Goal: Task Accomplishment & Management: Manage account settings

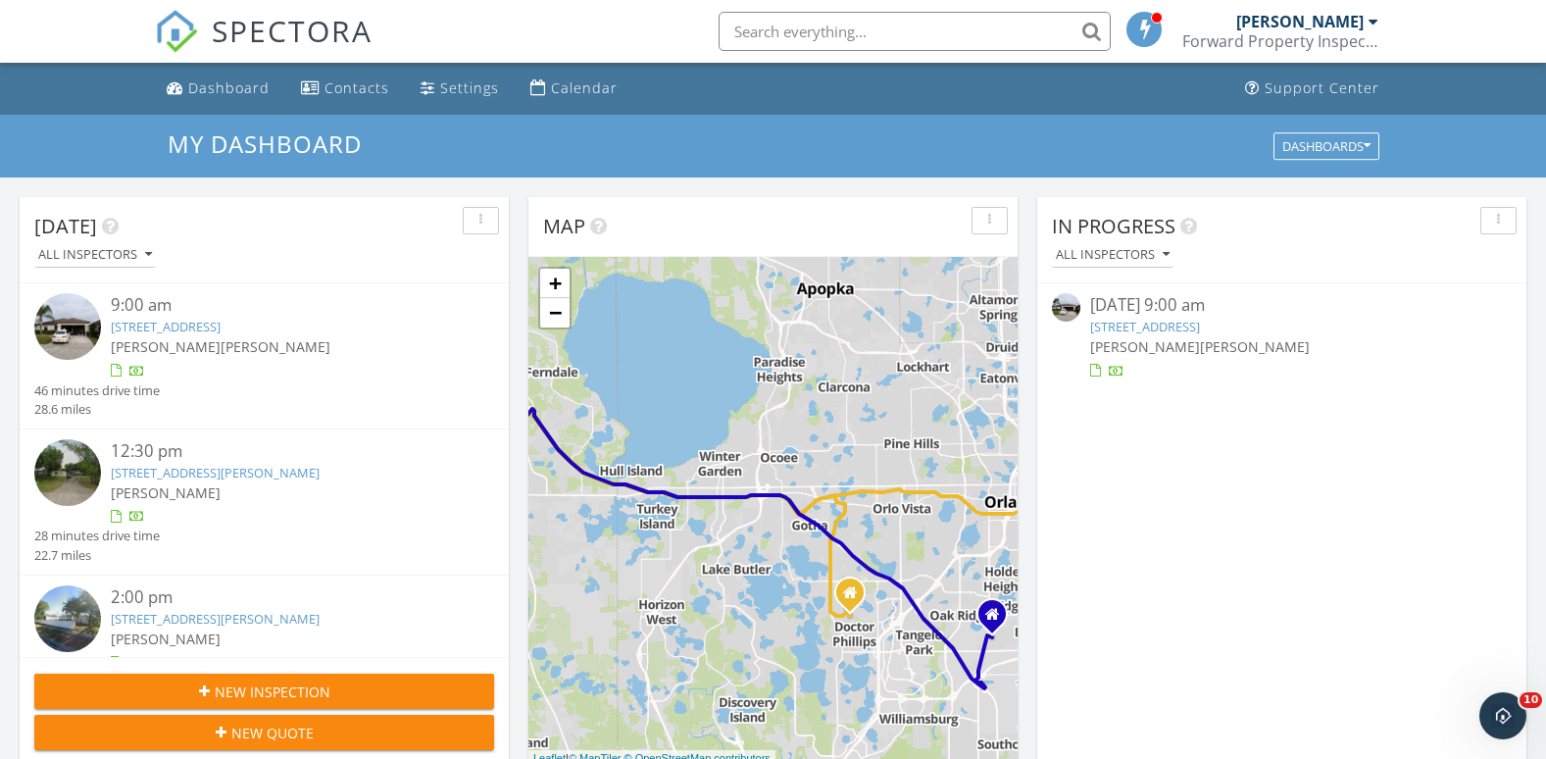
click at [1161, 320] on link "519 Delta Ave, Groveland, FL 34736" at bounding box center [1145, 327] width 110 height 18
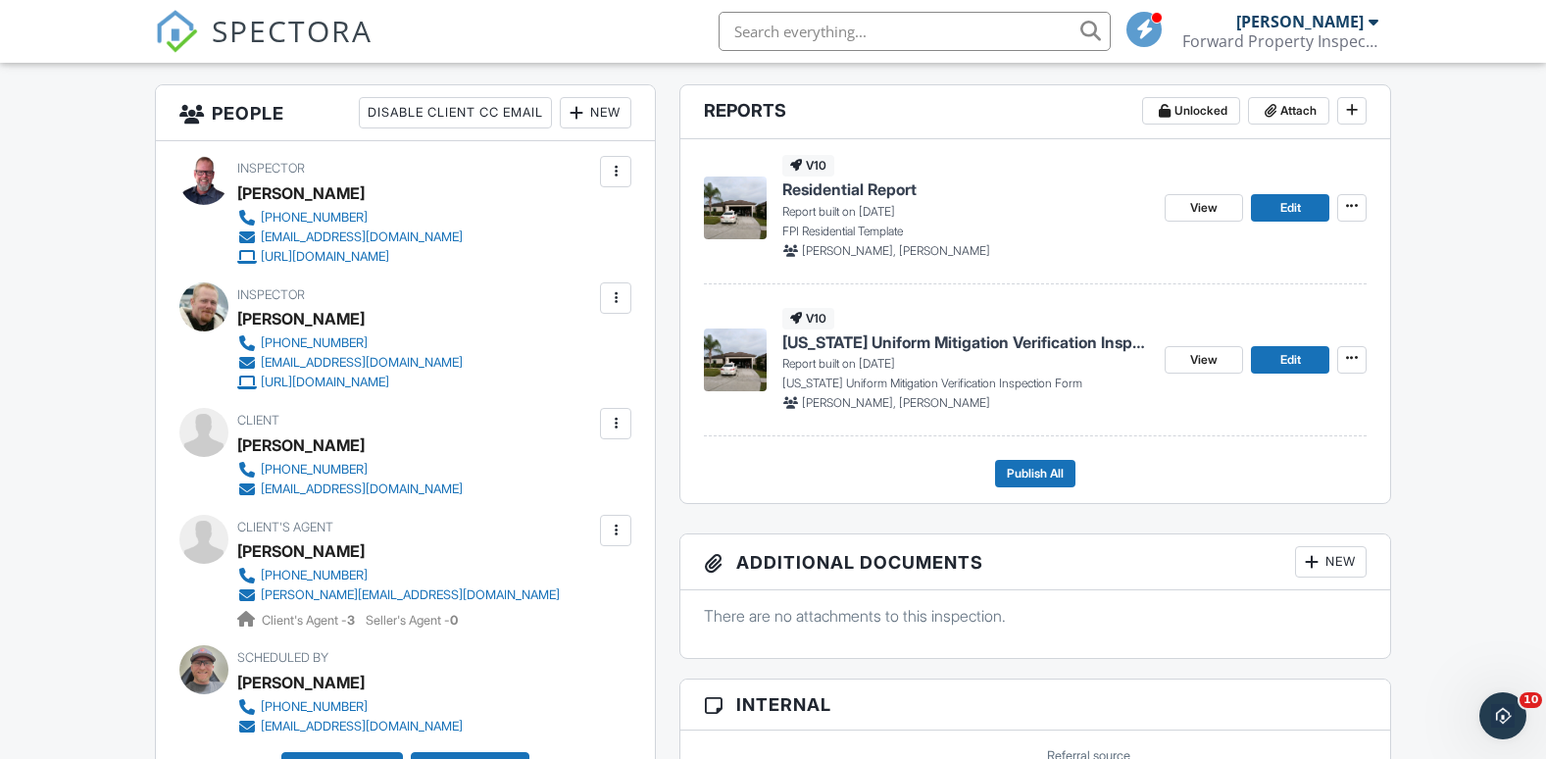
click at [866, 189] on span "Residential Report" at bounding box center [849, 189] width 134 height 22
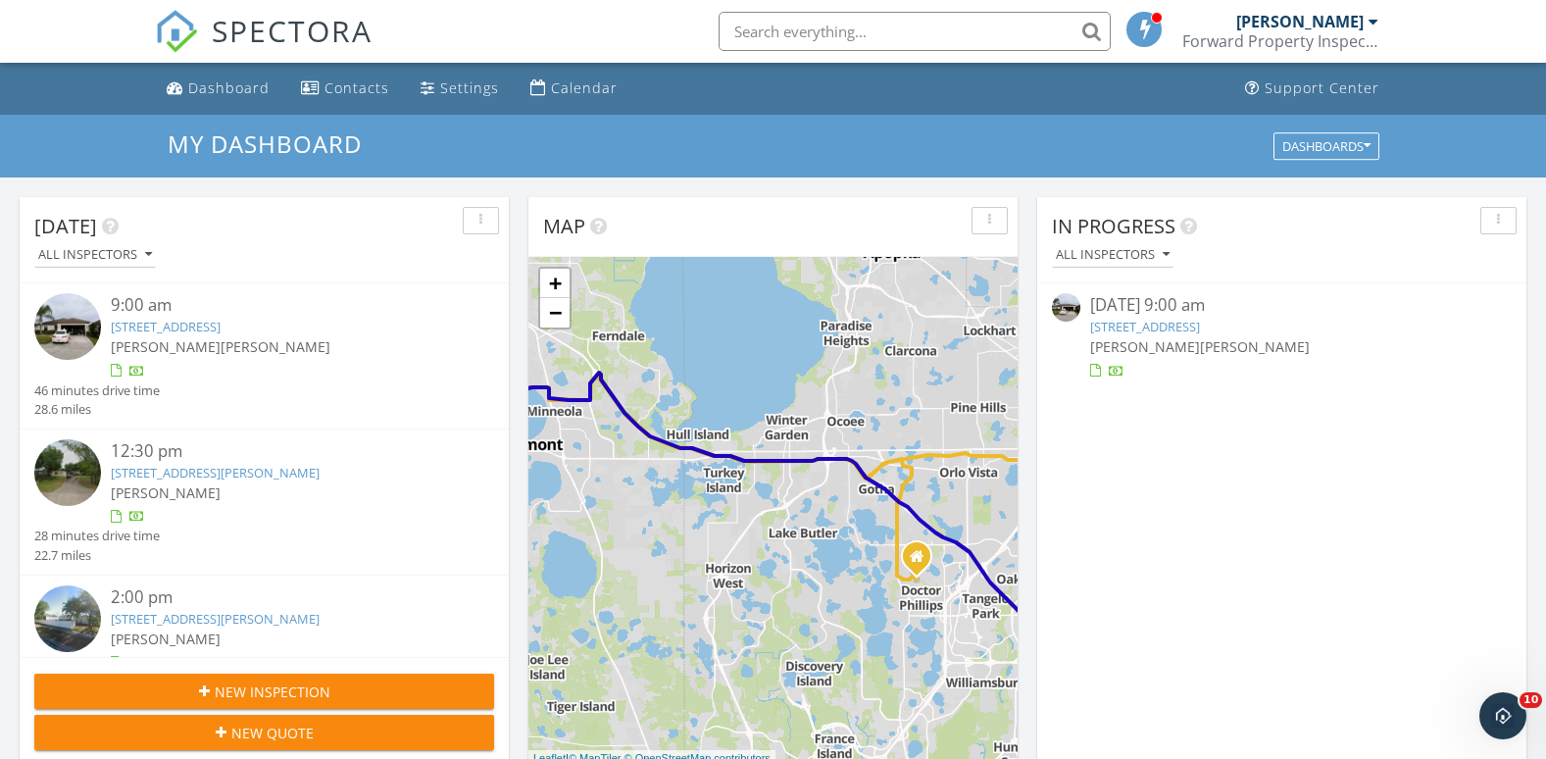
click at [1170, 318] on link "[STREET_ADDRESS]" at bounding box center [1145, 327] width 110 height 18
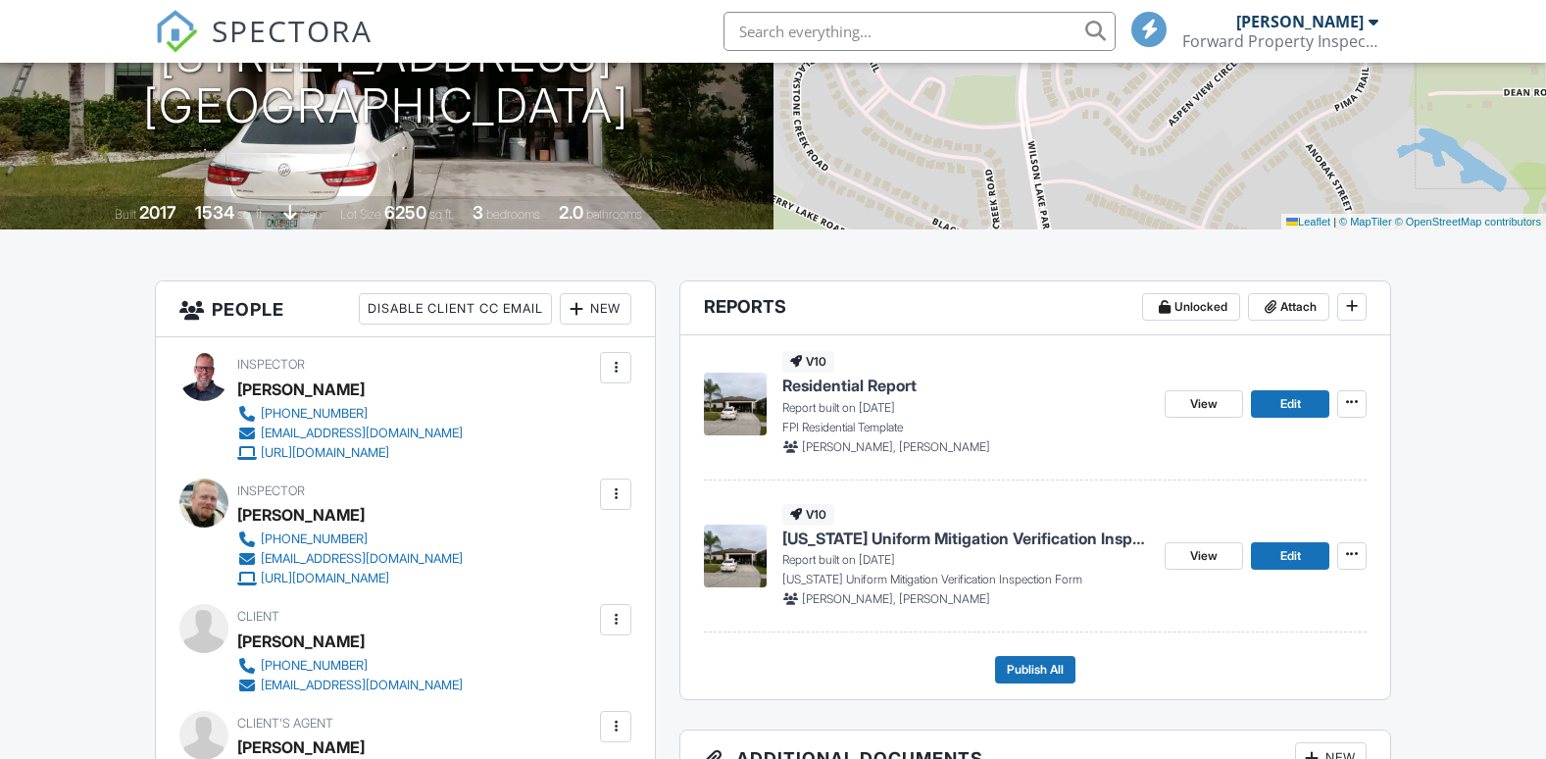
click at [845, 381] on span "Residential Report" at bounding box center [849, 385] width 134 height 22
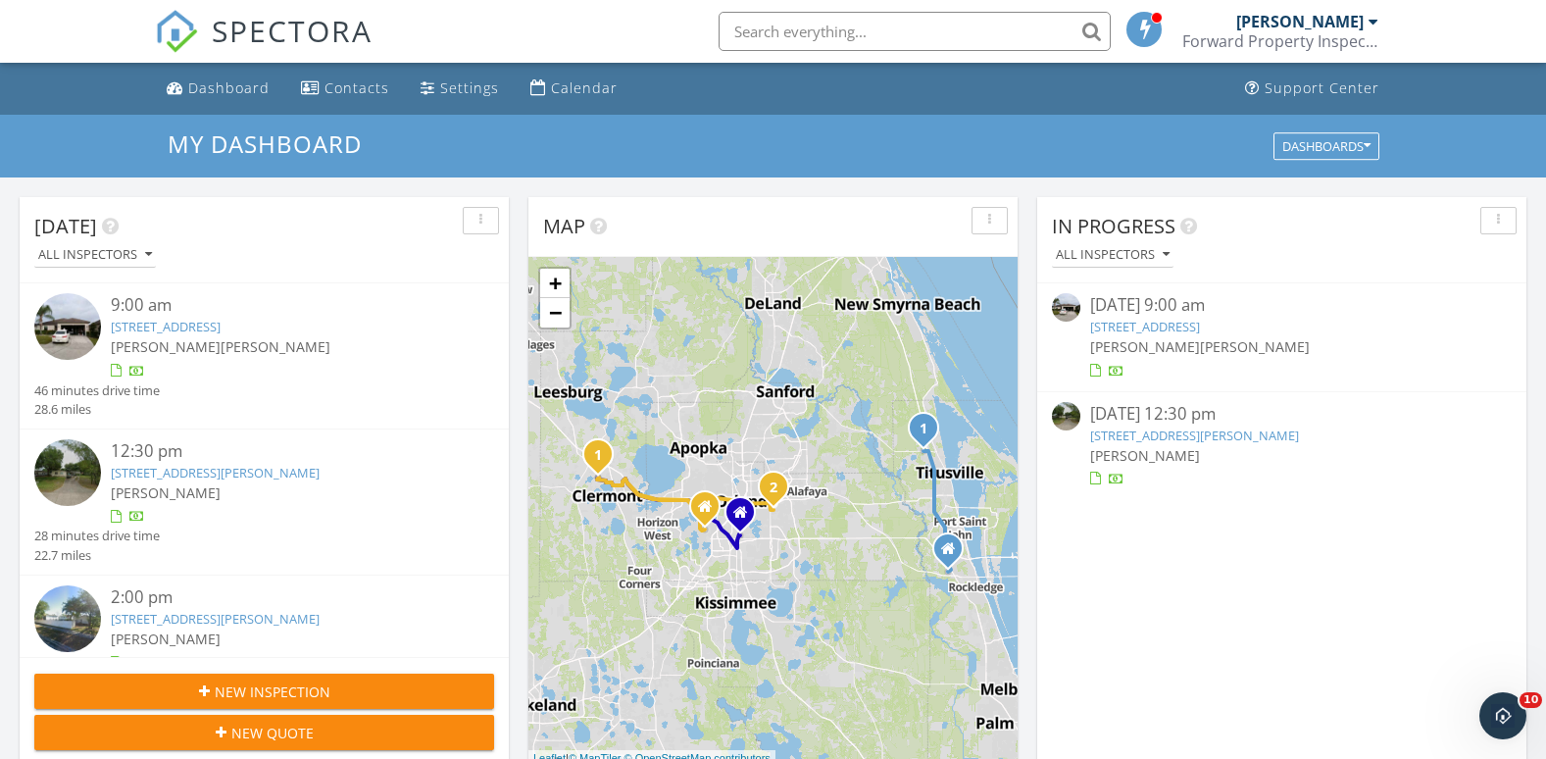
click at [1166, 321] on link "[STREET_ADDRESS]" at bounding box center [1145, 327] width 110 height 18
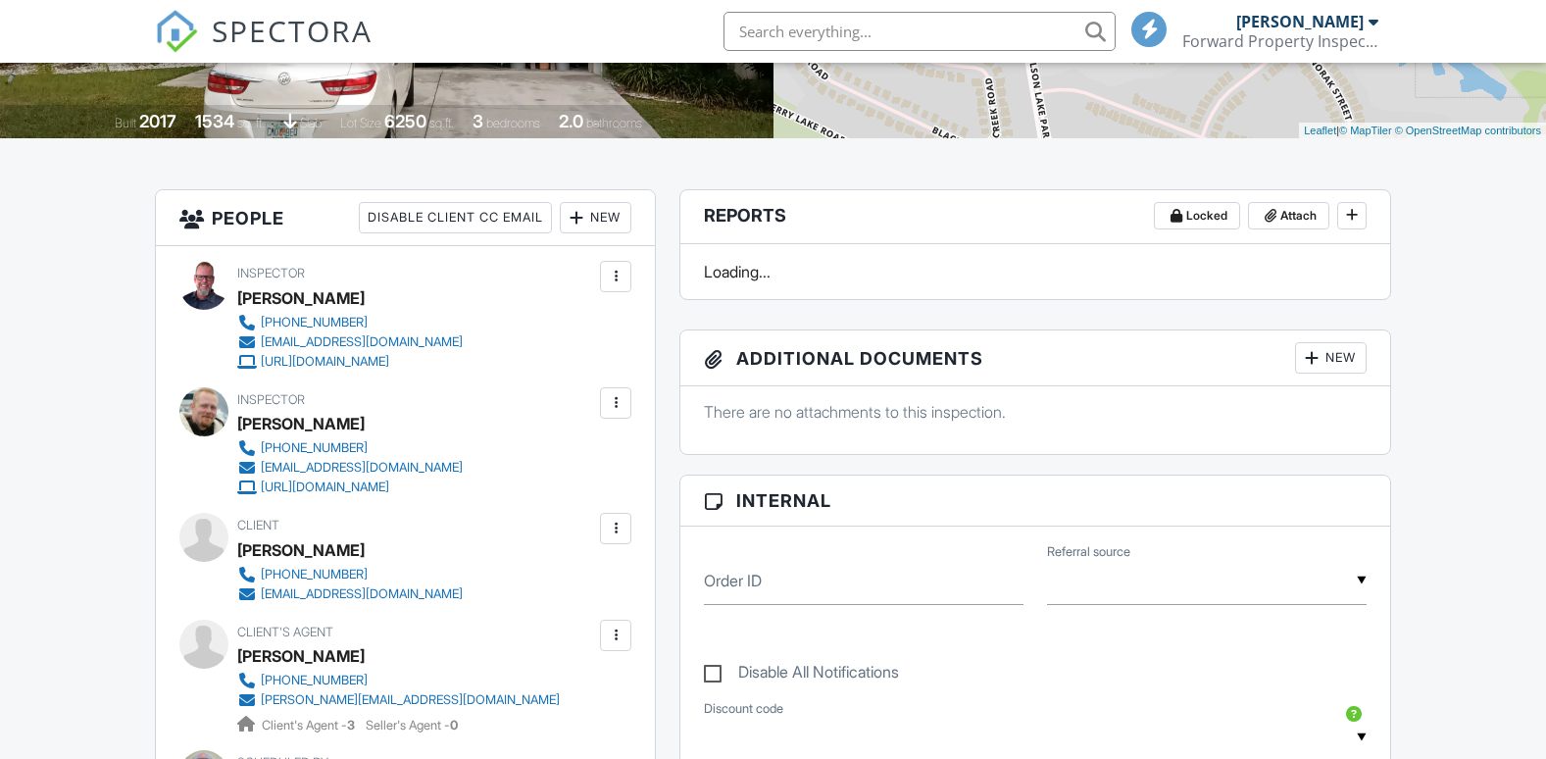
scroll to position [490, 0]
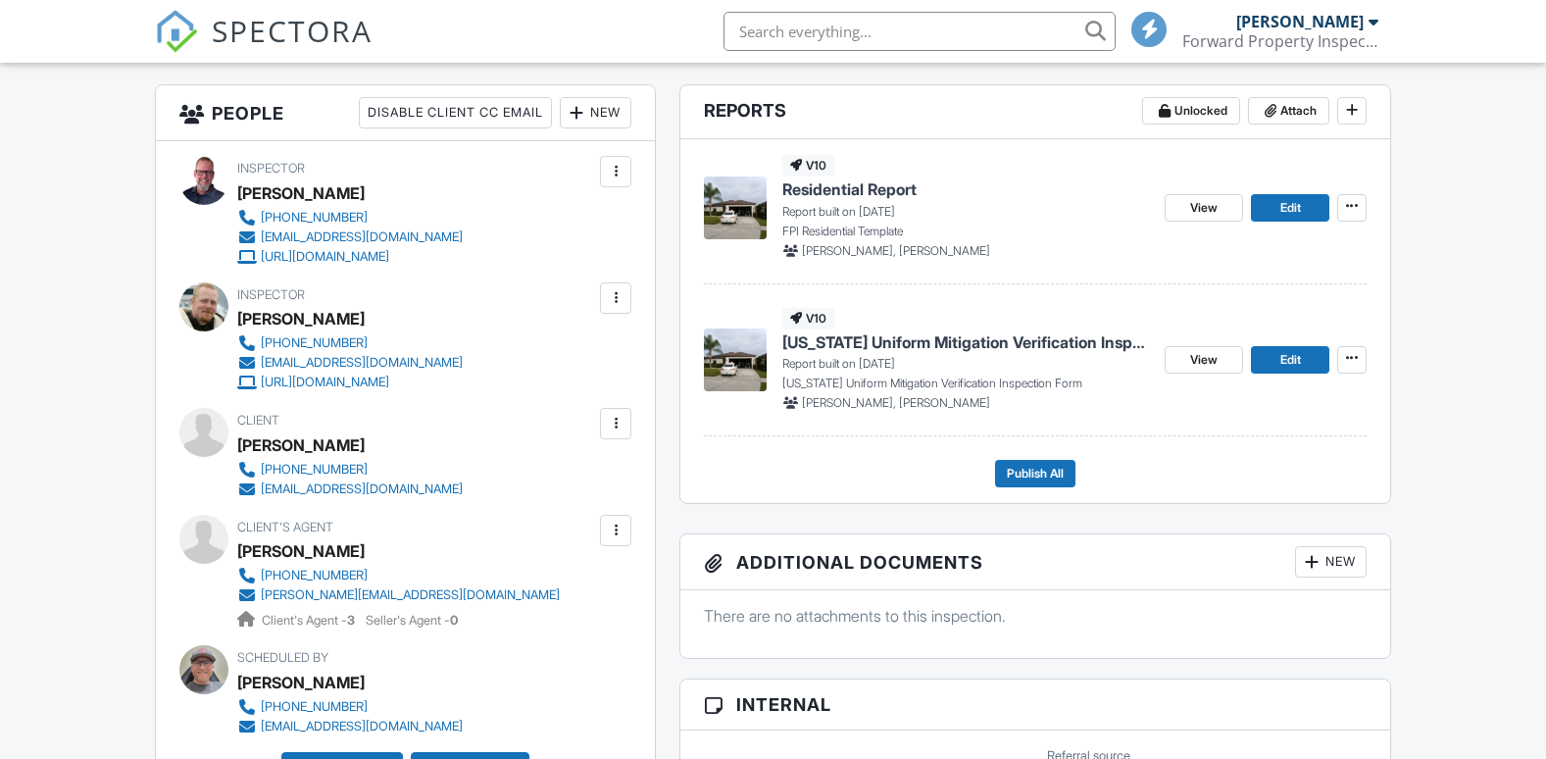
click at [952, 347] on span "Florida Uniform Mitigation Verification Inspection Form" at bounding box center [965, 342] width 367 height 22
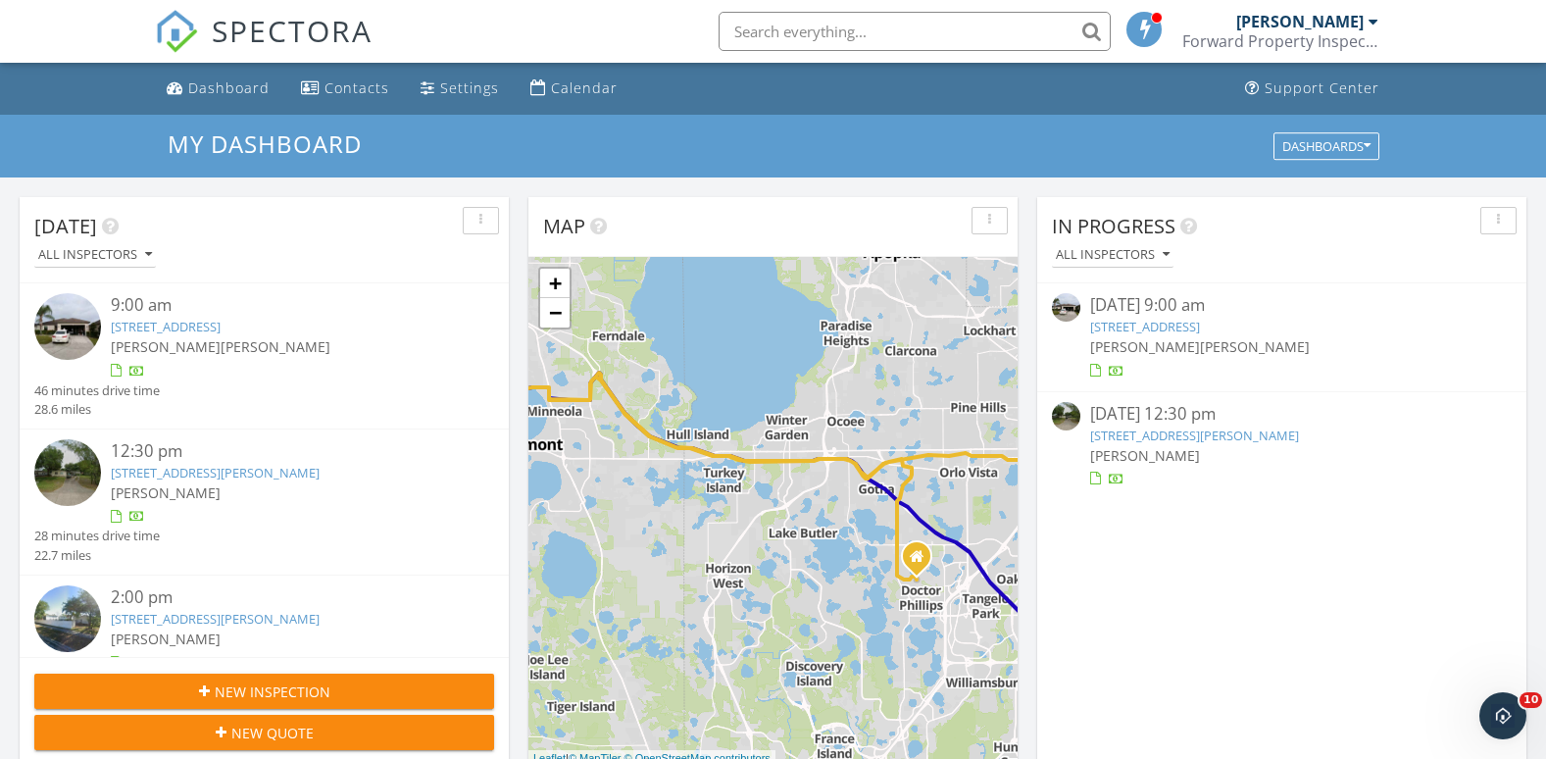
click at [1181, 327] on link "[STREET_ADDRESS]" at bounding box center [1145, 327] width 110 height 18
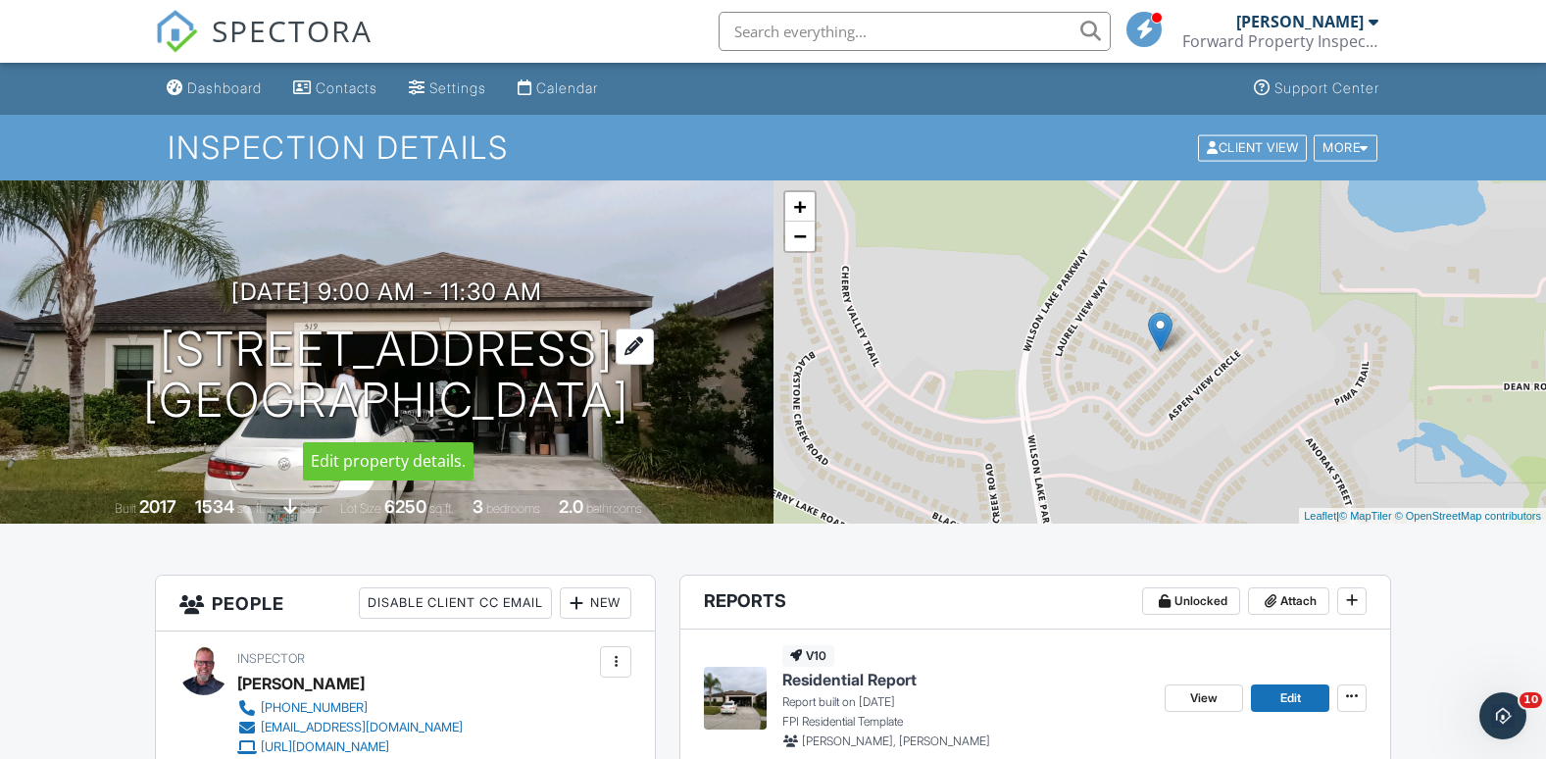
click at [530, 383] on h1 "519 Delta Ave Groveland, FL 34736" at bounding box center [386, 375] width 486 height 104
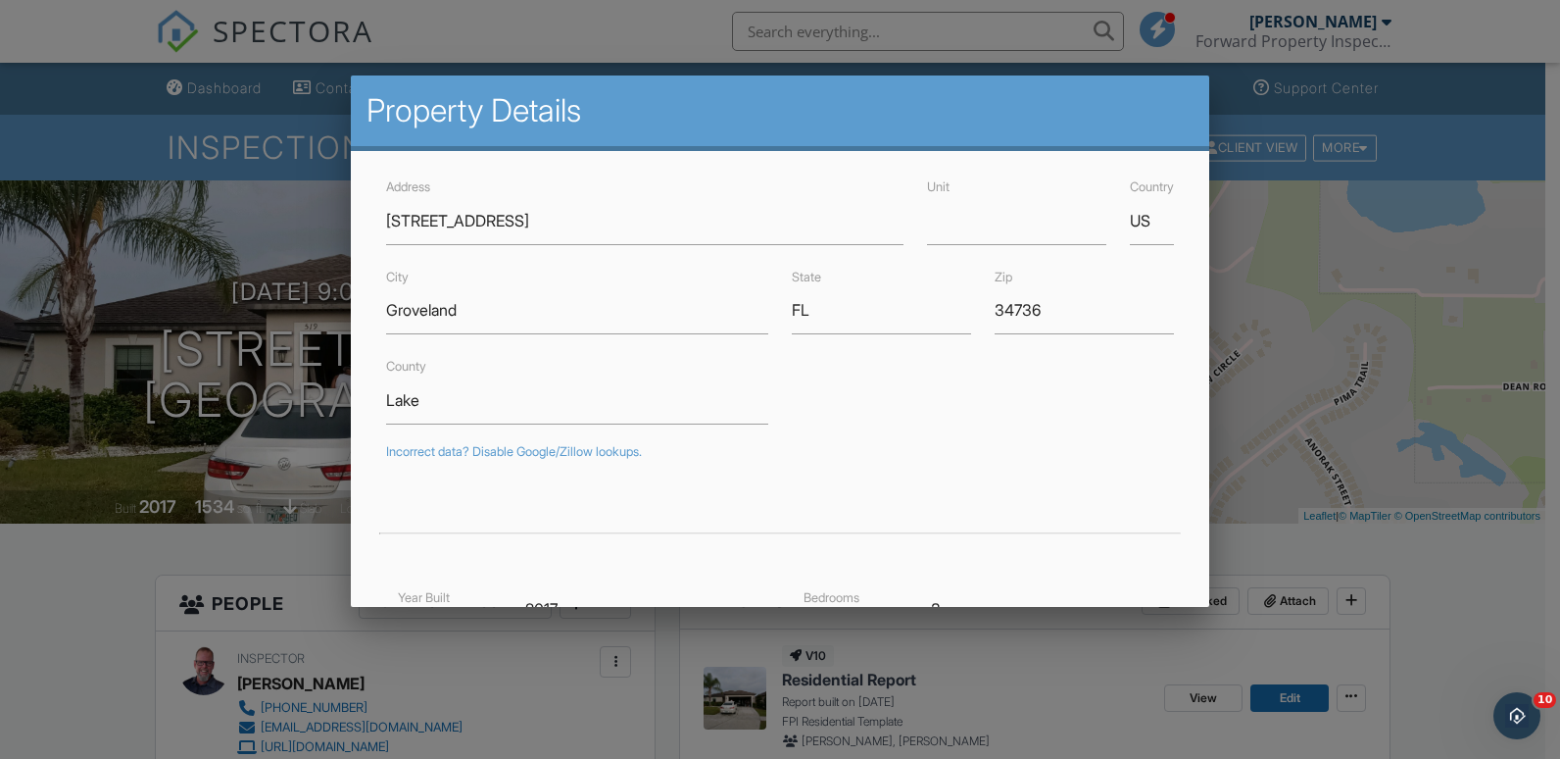
click at [79, 598] on div at bounding box center [780, 376] width 1560 height 949
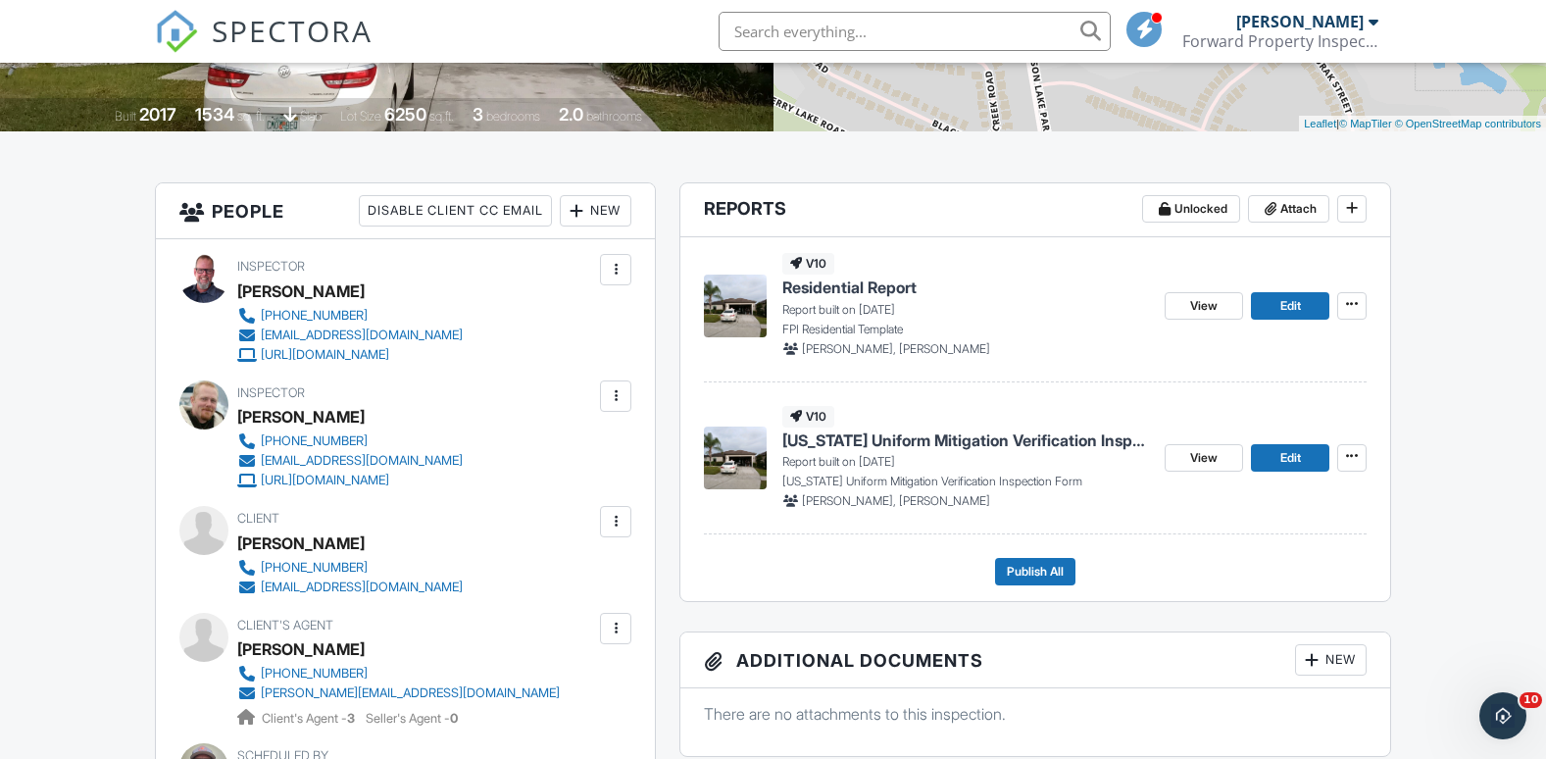
scroll to position [490, 0]
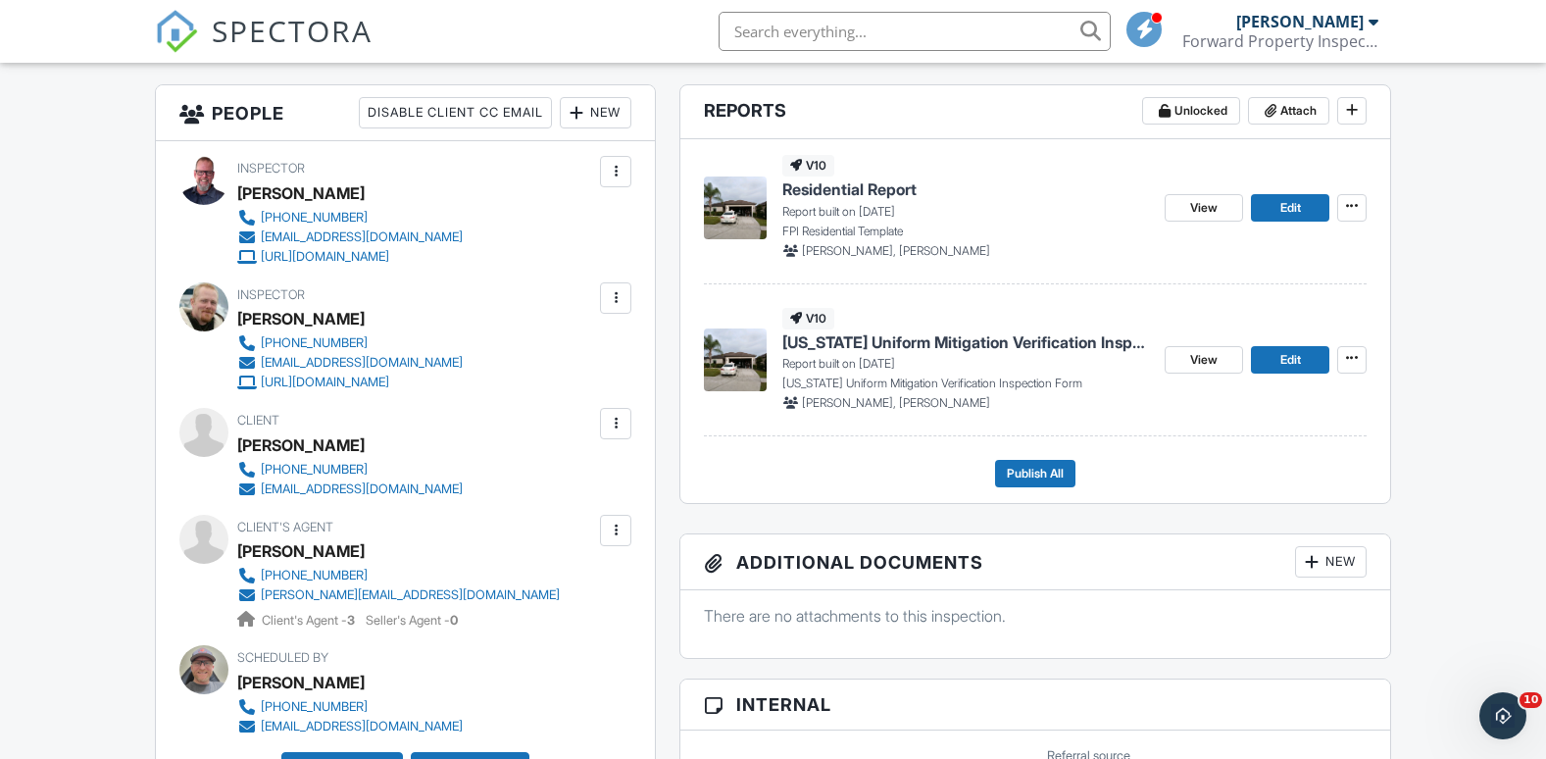
click at [846, 191] on span "Residential Report" at bounding box center [849, 189] width 134 height 22
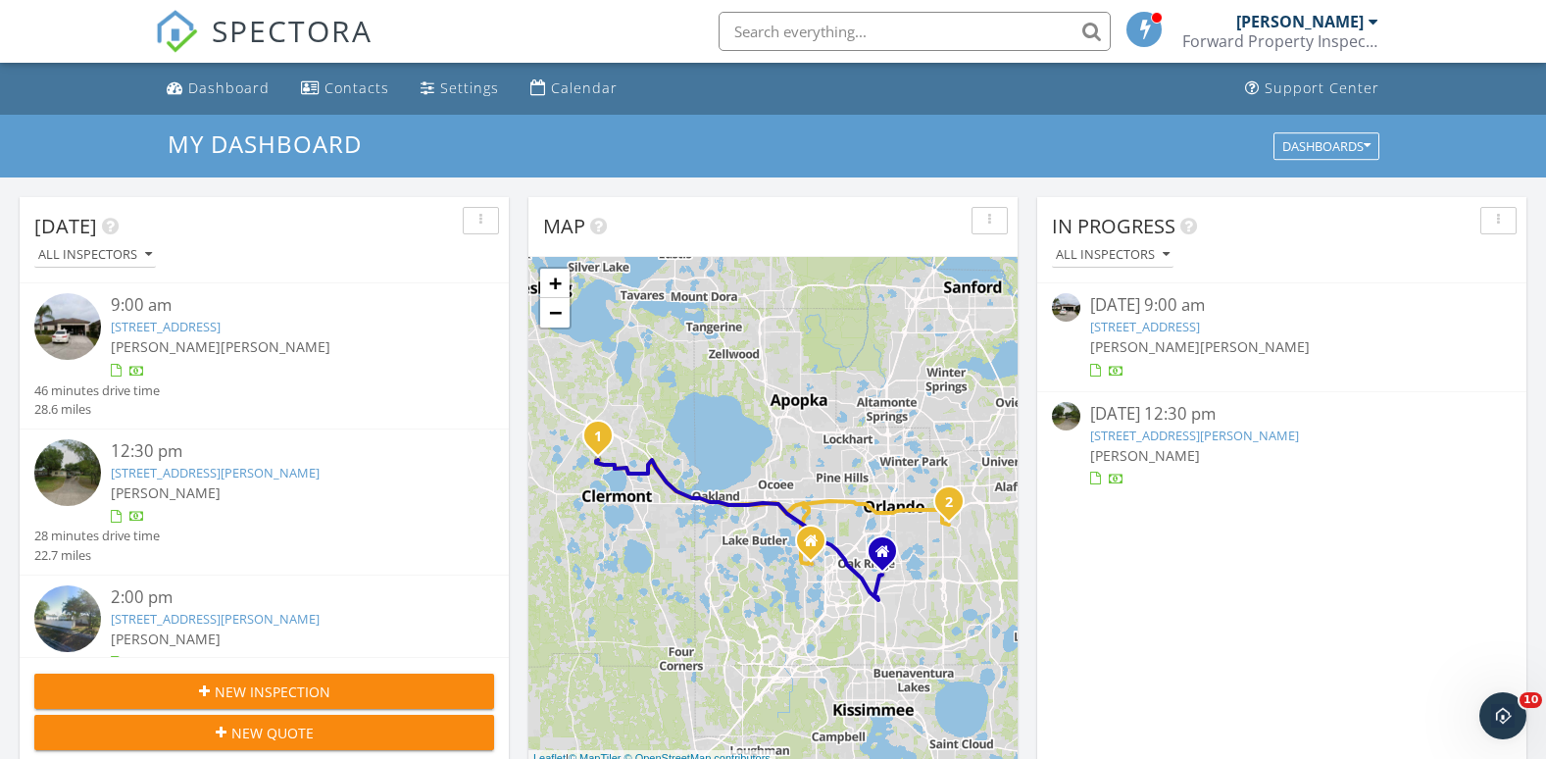
click at [182, 618] on link "[STREET_ADDRESS][PERSON_NAME]" at bounding box center [215, 619] width 209 height 18
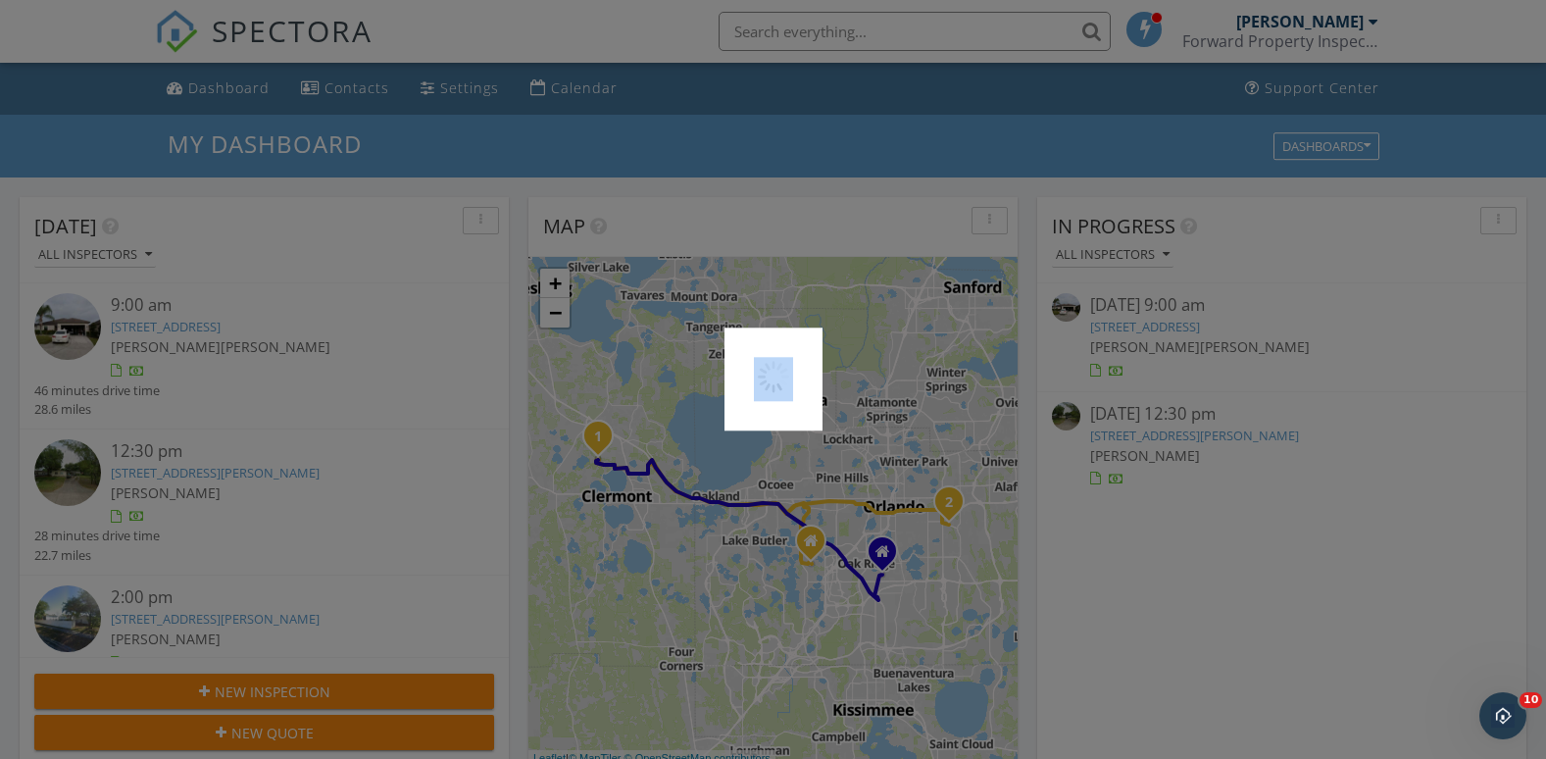
click at [182, 618] on div at bounding box center [773, 379] width 1546 height 759
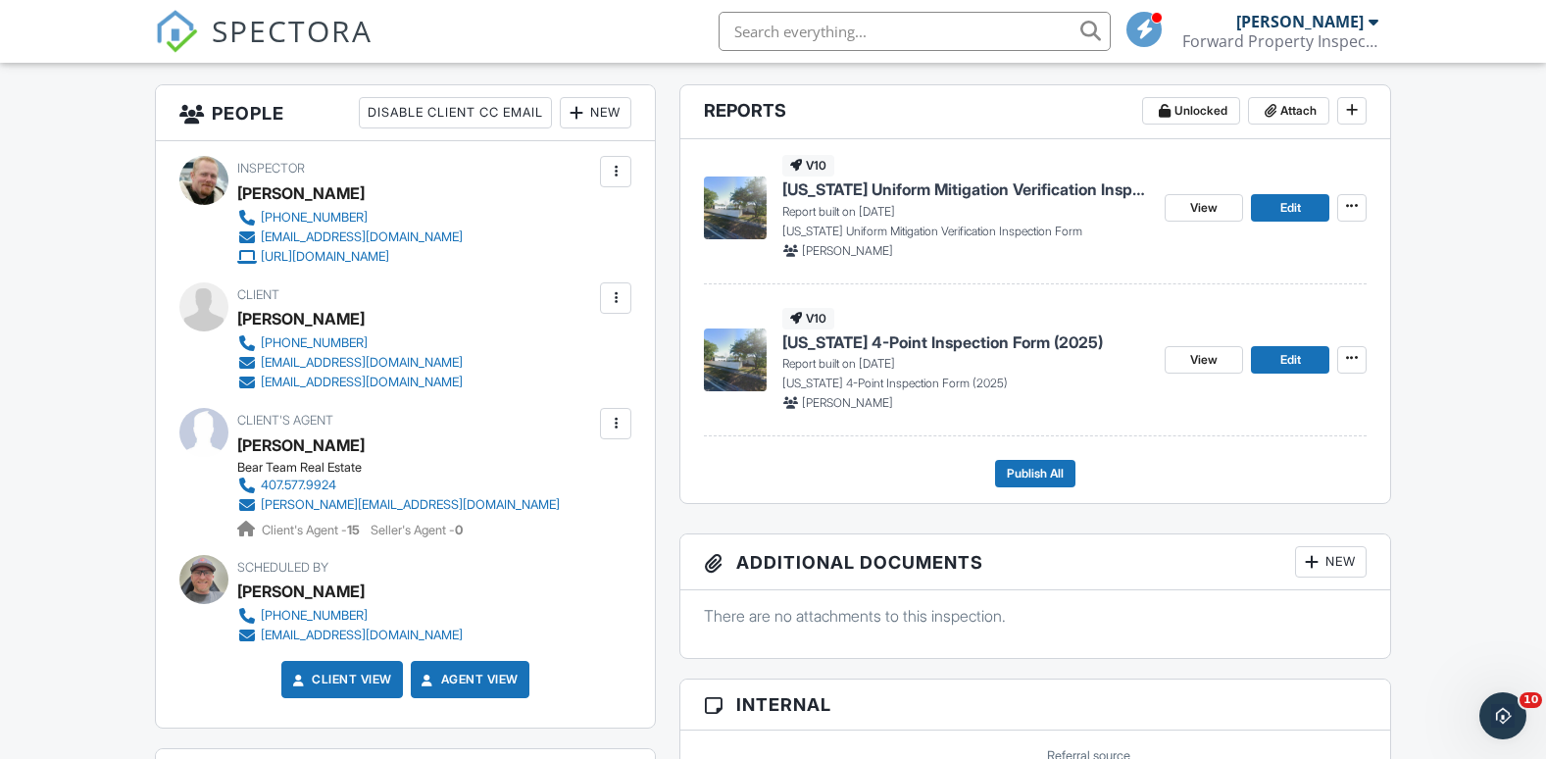
click at [919, 342] on span "[US_STATE] 4-Point Inspection Form (2025)" at bounding box center [942, 342] width 321 height 22
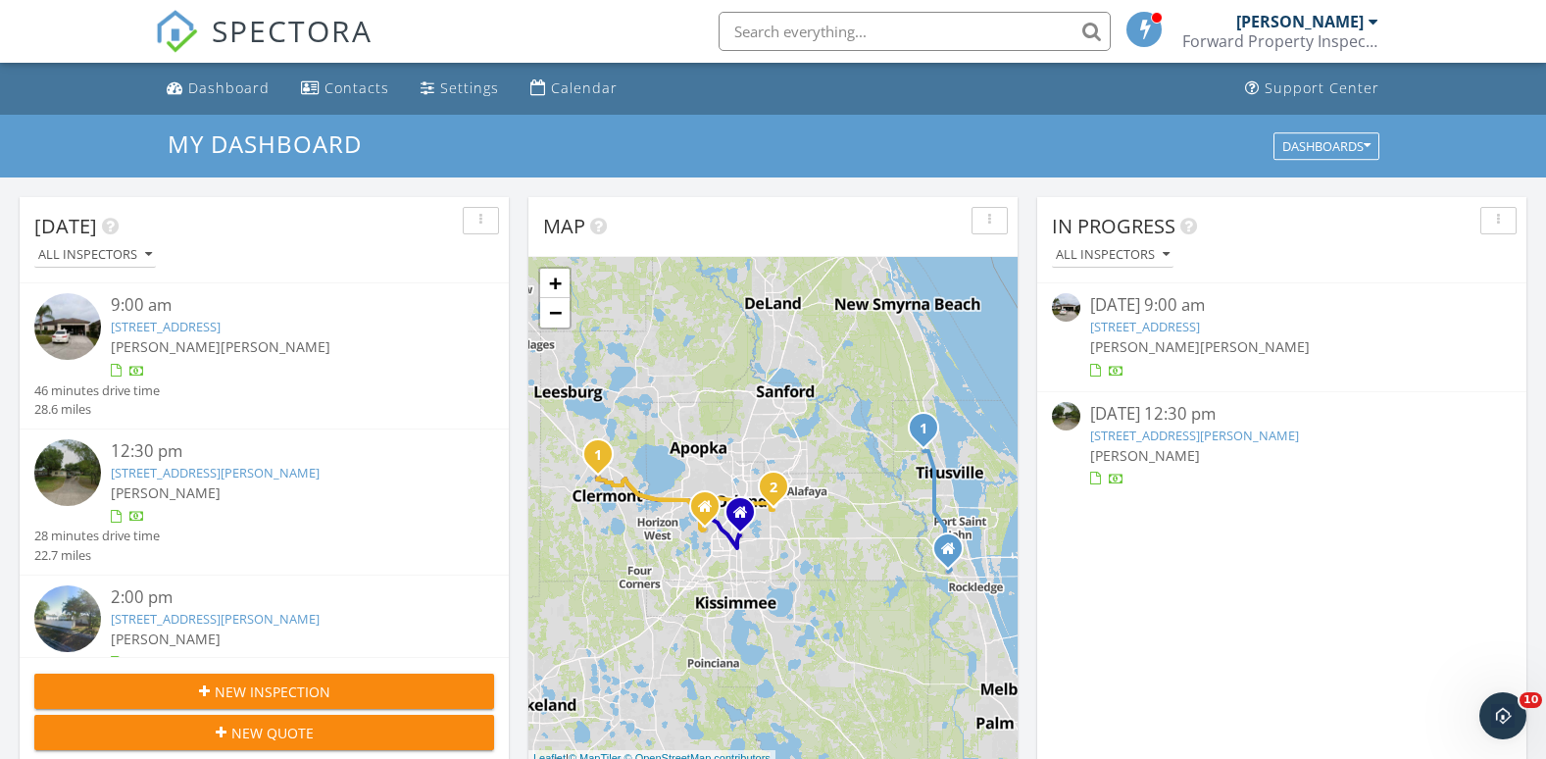
click at [200, 326] on link "[STREET_ADDRESS]" at bounding box center [166, 327] width 110 height 18
